Goal: Information Seeking & Learning: Learn about a topic

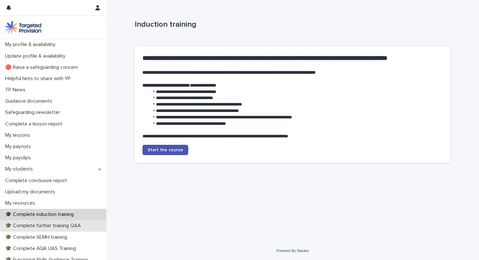
click at [45, 229] on div "🎓 Complete further training Q&A" at bounding box center [53, 225] width 106 height 11
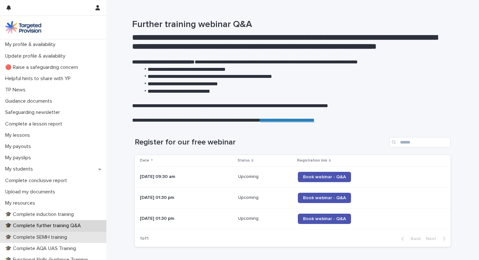
click at [53, 233] on div "🎓 Complete SEMH training" at bounding box center [53, 237] width 106 height 11
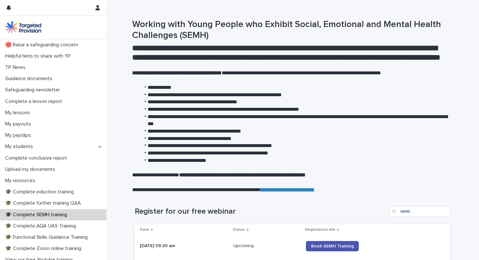
scroll to position [32, 0]
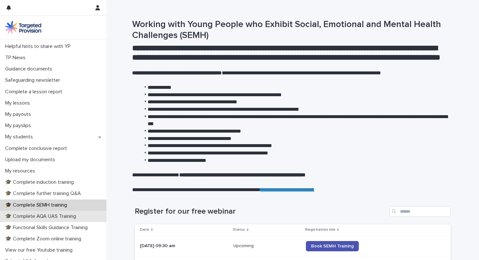
click at [63, 214] on p "🎓 Complete AQA UAS Training" at bounding box center [42, 217] width 79 height 6
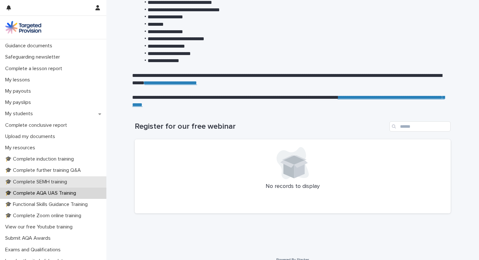
scroll to position [64, 0]
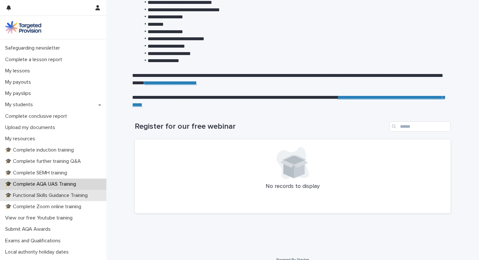
click at [50, 193] on p "🎓 Functional Skills Guidance Training" at bounding box center [48, 196] width 90 height 6
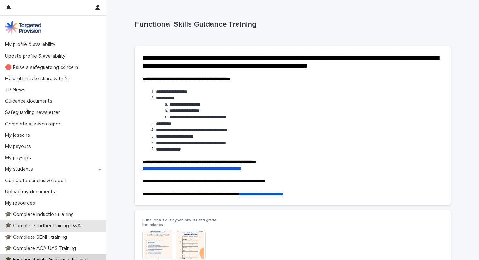
scroll to position [32, 0]
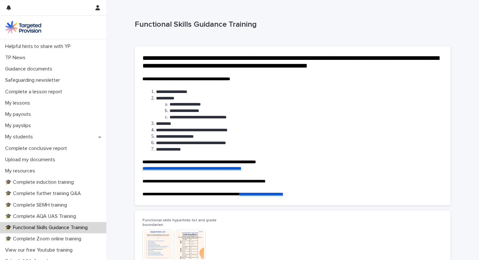
click at [74, 230] on p "🎓 Functional Skills Guidance Training" at bounding box center [48, 228] width 90 height 6
click at [60, 239] on p "🎓 Complete Zoom online training" at bounding box center [45, 239] width 84 height 6
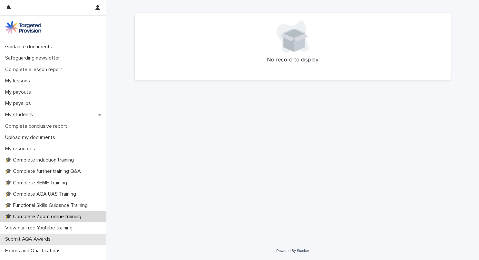
scroll to position [97, 0]
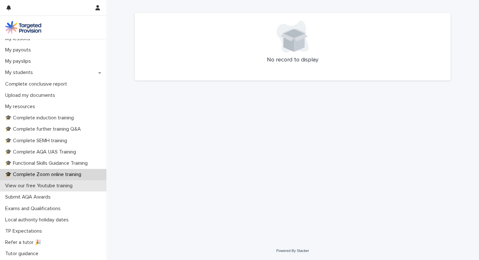
click at [48, 184] on p "View our free Youtube training" at bounding box center [40, 186] width 75 height 6
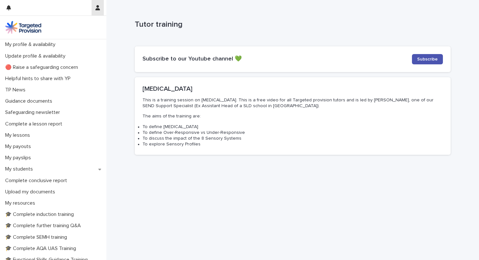
click at [101, 11] on button "button" at bounding box center [97, 7] width 12 height 15
click at [76, 30] on p "Log Out" at bounding box center [79, 27] width 41 height 11
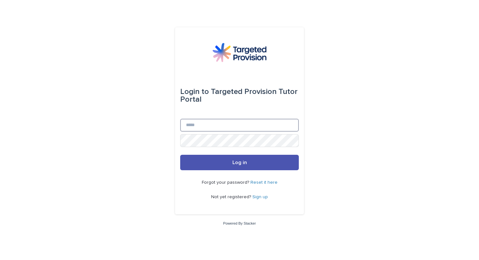
type input "**********"
